Goal: Navigation & Orientation: Find specific page/section

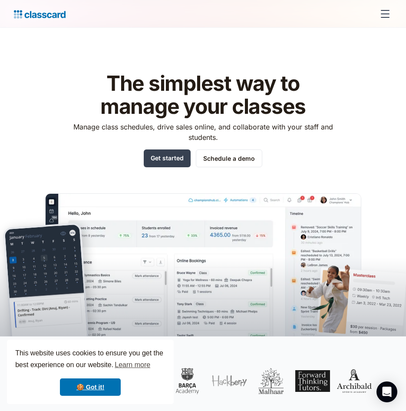
click at [385, 12] on div "menu" at bounding box center [385, 13] width 21 height 21
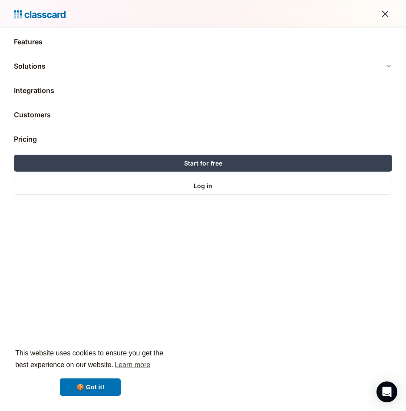
click at [199, 187] on div "Log in" at bounding box center [203, 185] width 19 height 9
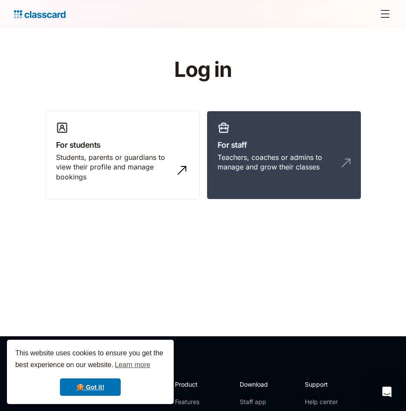
click at [259, 146] on h3 "For staff" at bounding box center [284, 145] width 133 height 12
